Goal: Navigation & Orientation: Find specific page/section

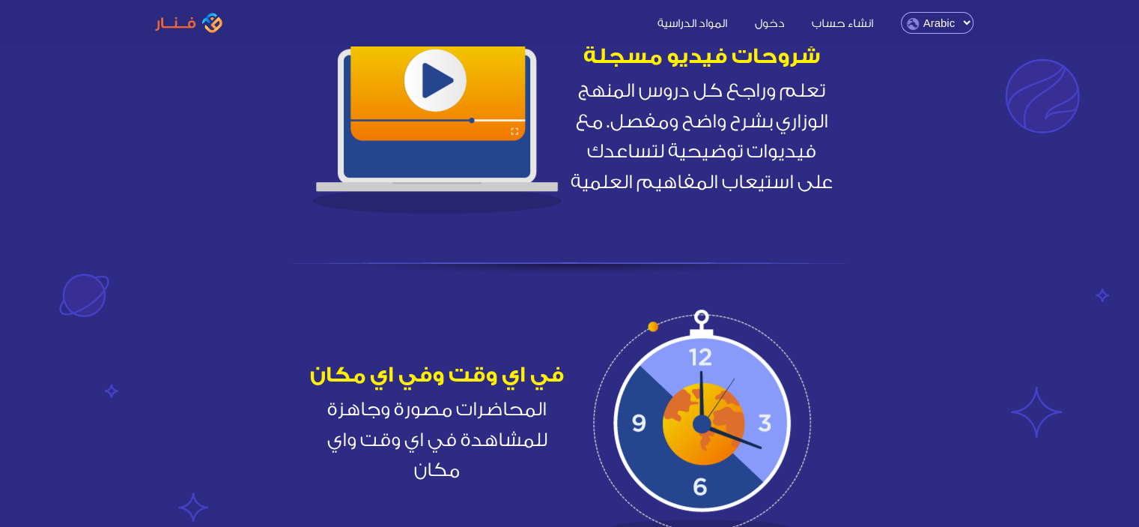
scroll to position [921, 0]
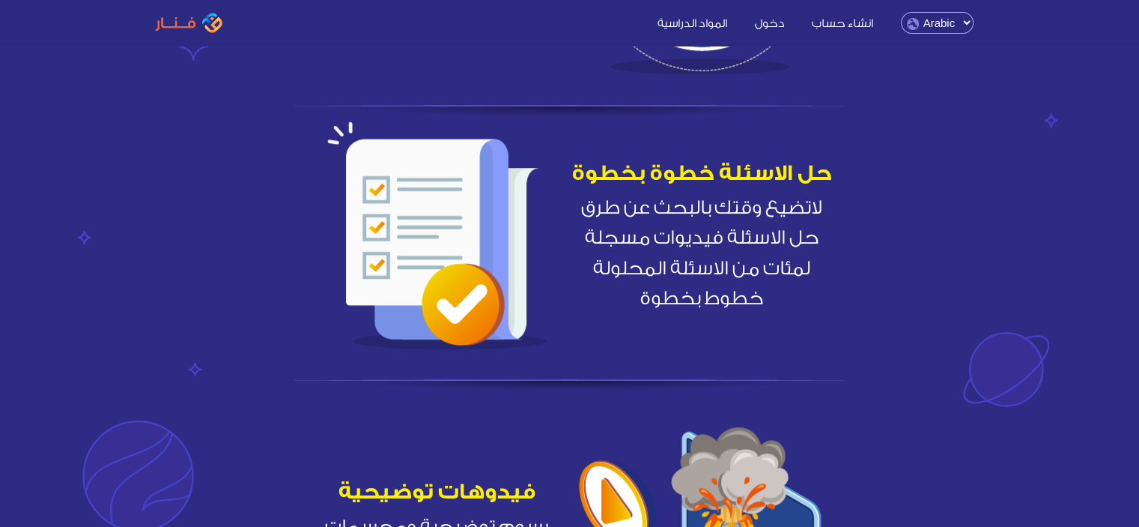
click at [1138, 273] on html "انشاء حساب دخول المواد الدراسية Arabic English انشاء حساب دخول" at bounding box center [569, 365] width 1139 height 2573
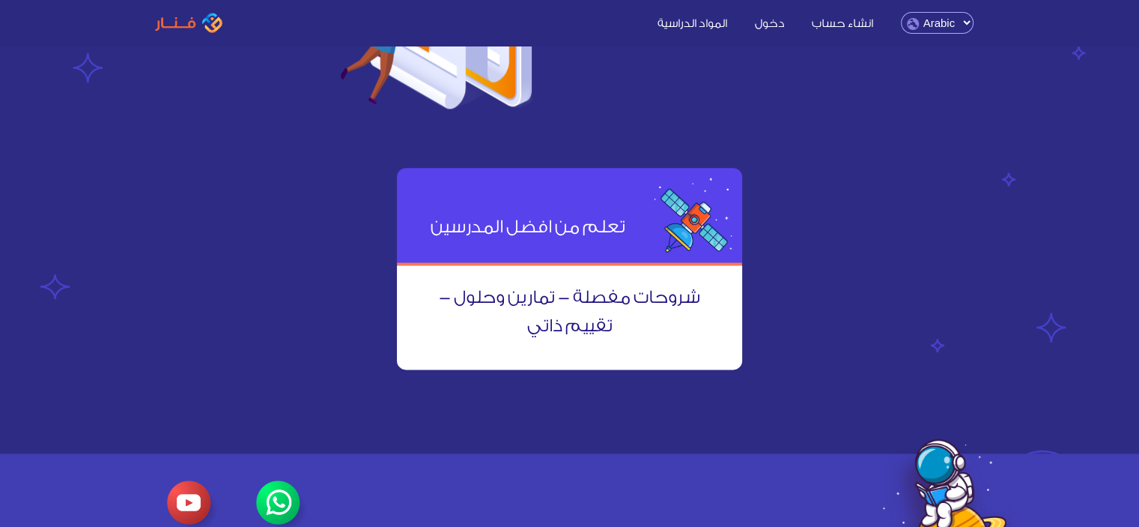
scroll to position [2027, 0]
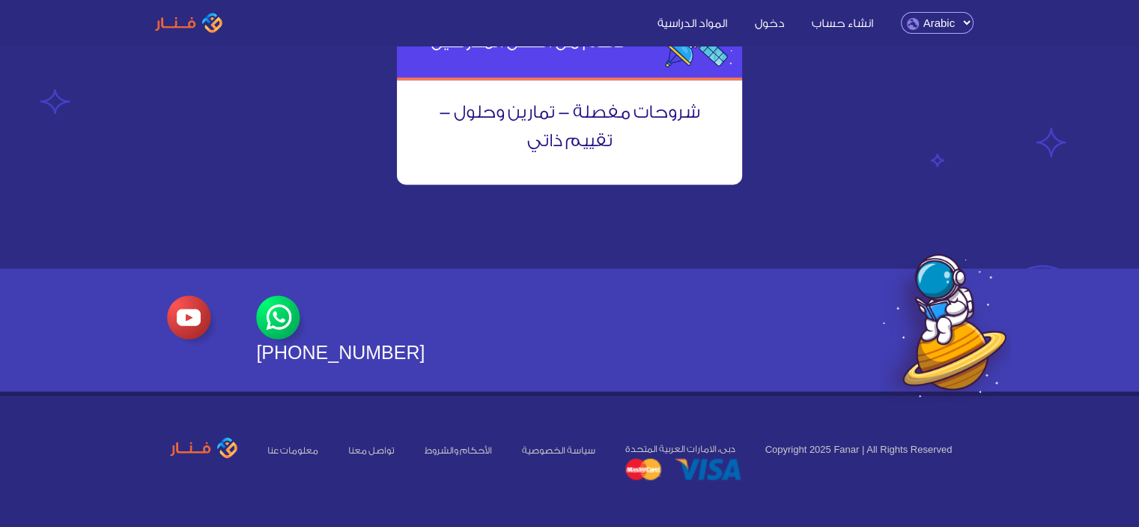
click at [276, 439] on span "معلومات عنا" at bounding box center [292, 445] width 81 height 28
click at [279, 445] on link "معلومات عنا" at bounding box center [292, 450] width 51 height 10
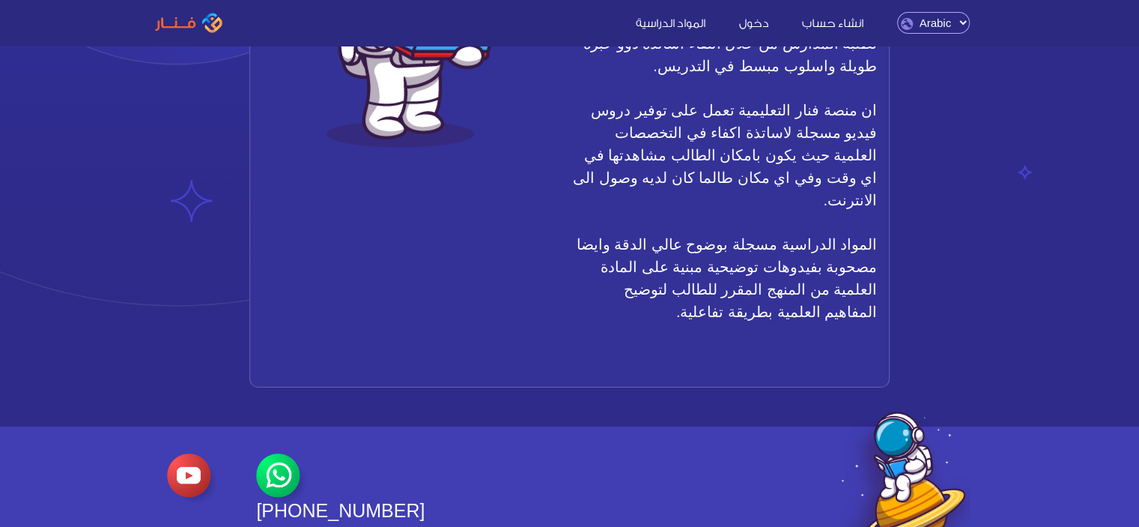
scroll to position [410, 0]
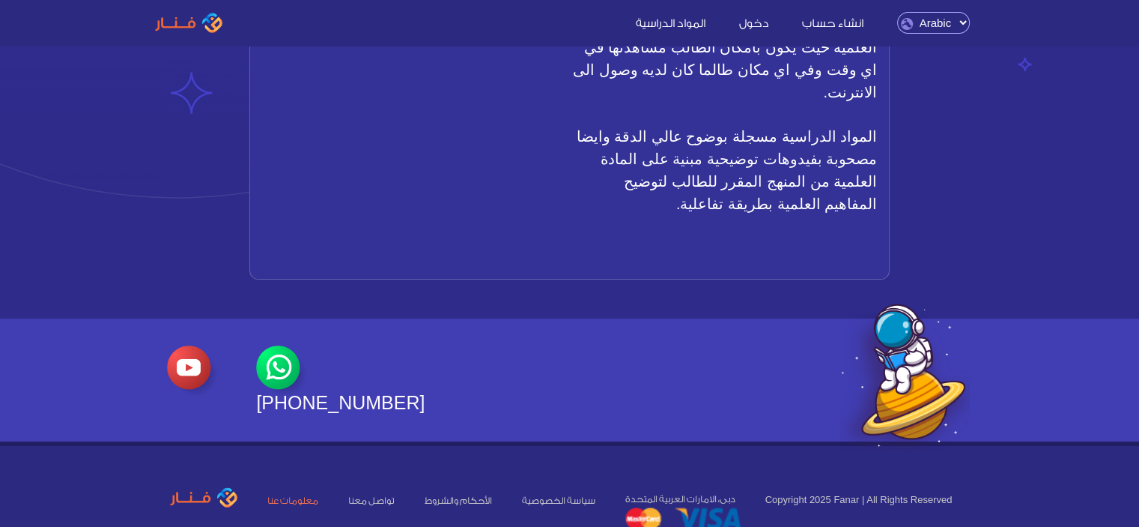
click at [387, 392] on span "[PHONE_NUMBER]" at bounding box center [340, 402] width 169 height 21
